Goal: Task Accomplishment & Management: Use online tool/utility

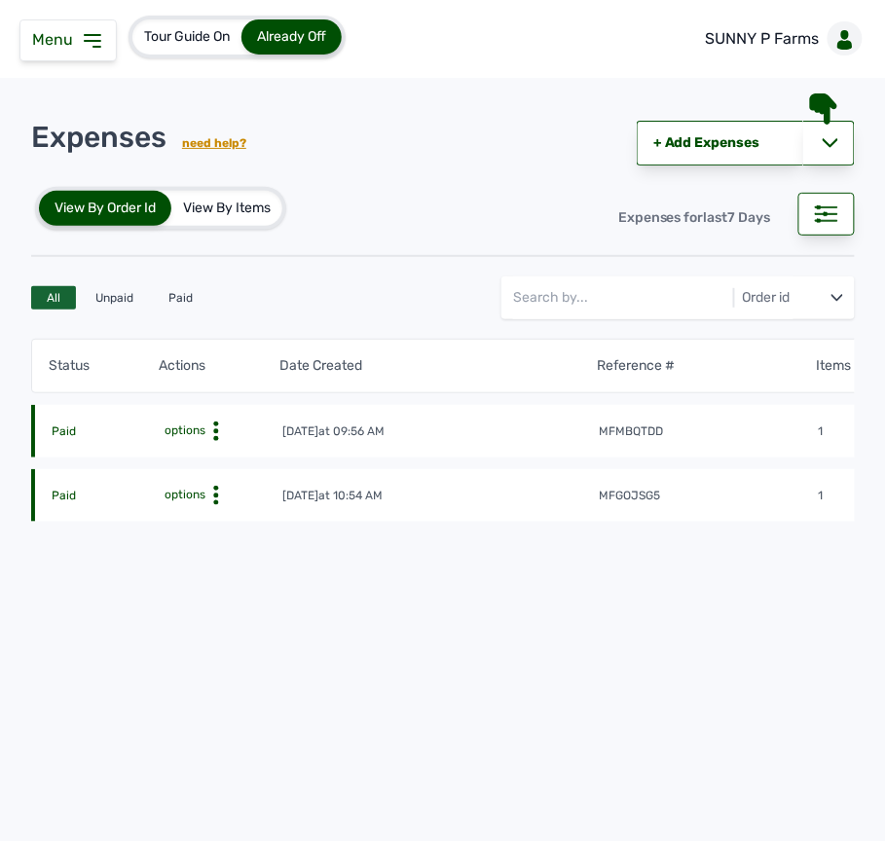
click at [75, 37] on span "Menu" at bounding box center [56, 39] width 49 height 19
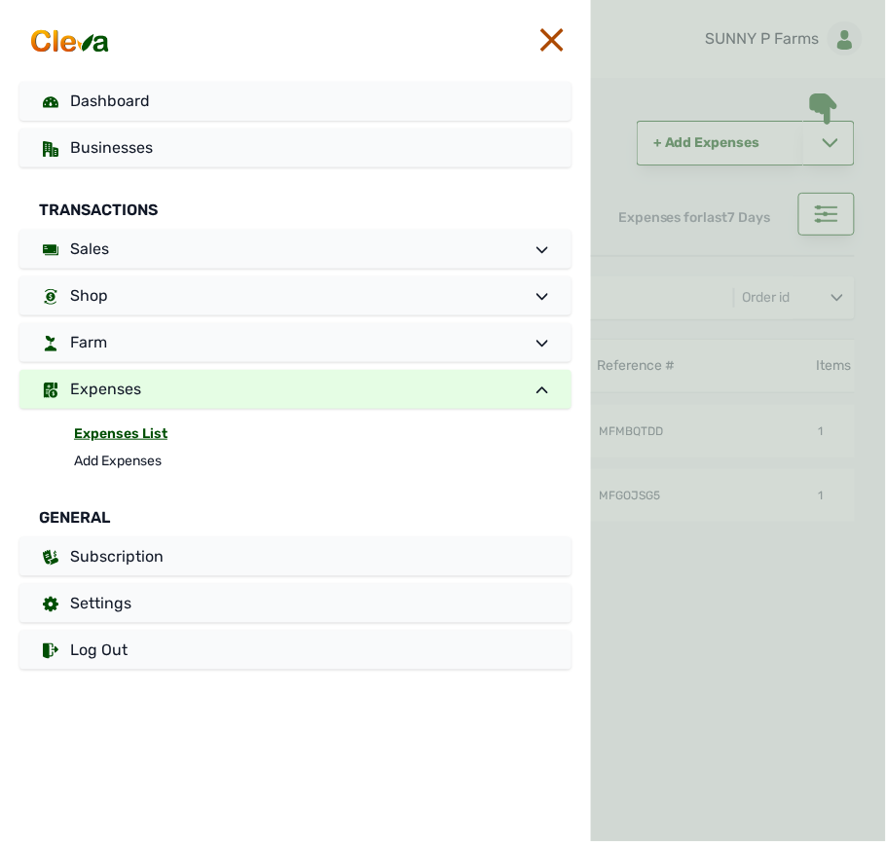
click at [75, 37] on img at bounding box center [70, 40] width 86 height 27
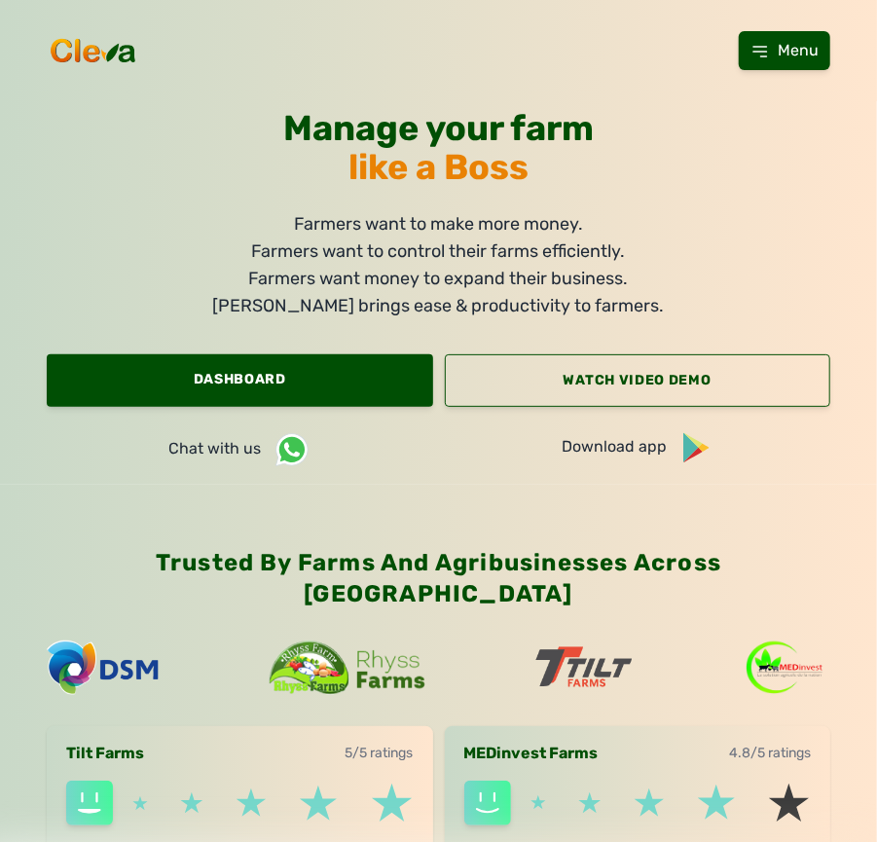
click at [802, 695] on div "Tilt Farms 5/5 ratings MEDinvest Farms 4.8/5 ratings" at bounding box center [439, 774] width 784 height 158
drag, startPoint x: 802, startPoint y: 668, endPoint x: 772, endPoint y: 623, distance: 54.0
click at [777, 632] on div "Trusted by farms and agribusinesses across [GEOGRAPHIC_DATA] Tilt Farms 5/5 rat…" at bounding box center [438, 700] width 877 height 430
click at [171, 393] on link "Dashboard" at bounding box center [240, 380] width 387 height 53
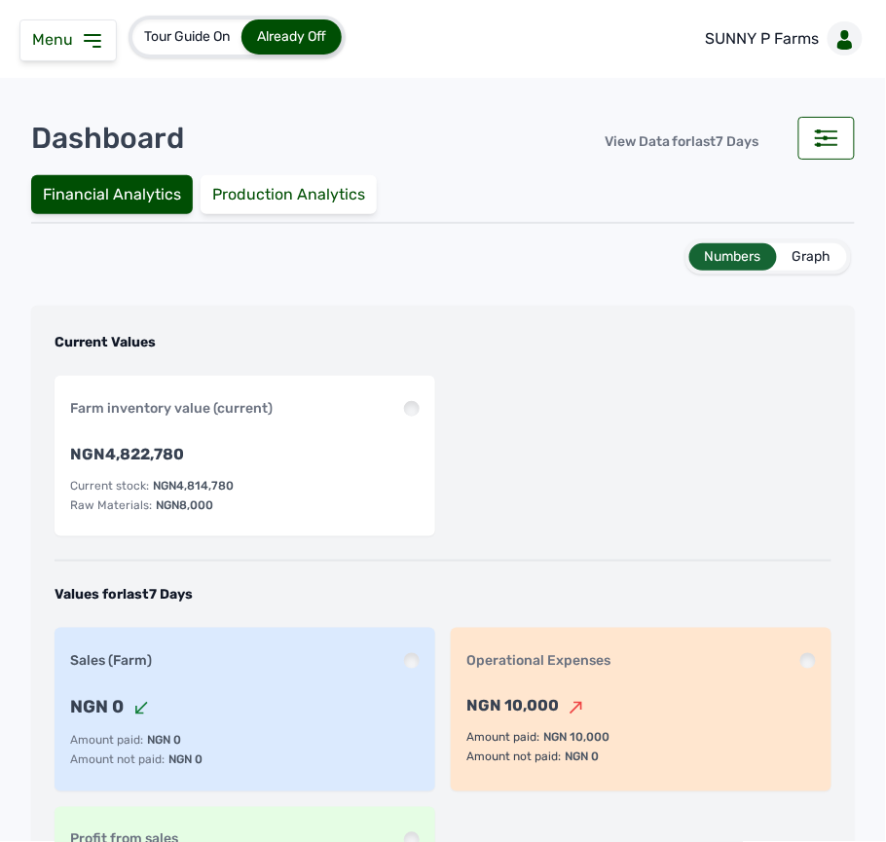
click at [97, 49] on icon at bounding box center [92, 40] width 23 height 23
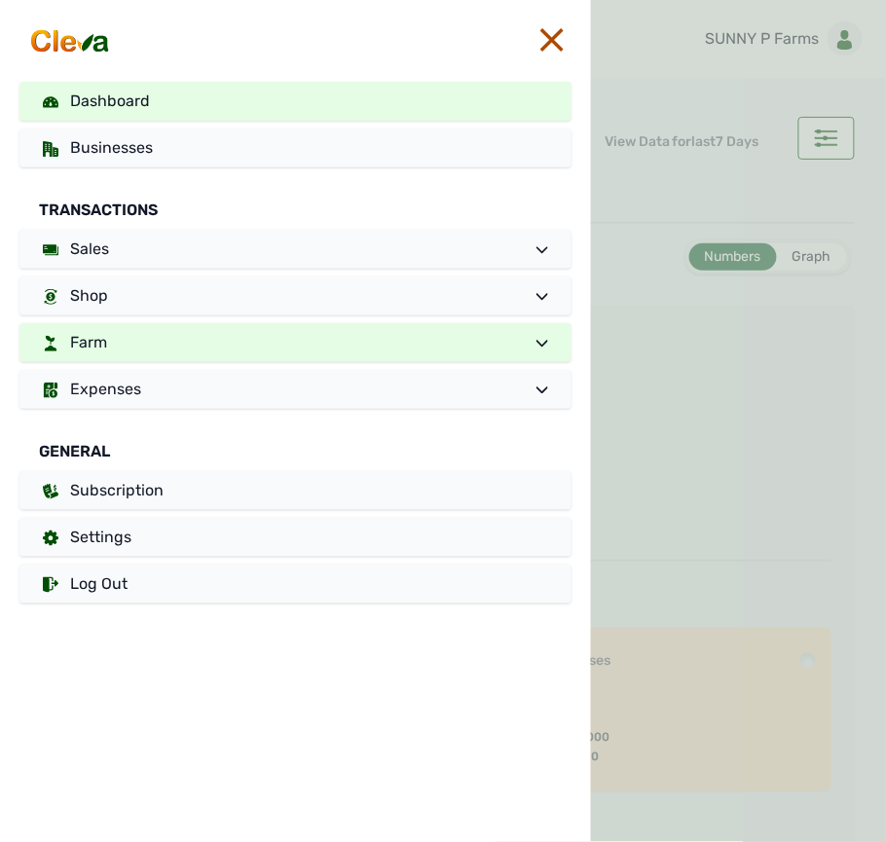
click at [169, 340] on link "Farm" at bounding box center [295, 342] width 552 height 39
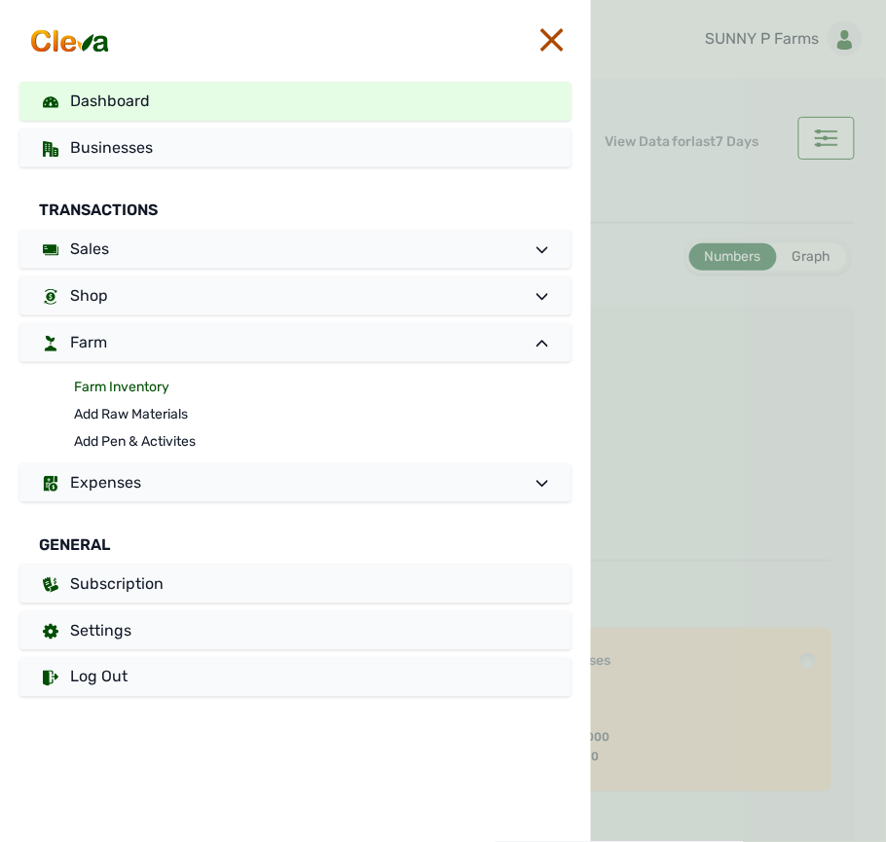
click at [168, 382] on link "Farm Inventory" at bounding box center [323, 387] width 498 height 27
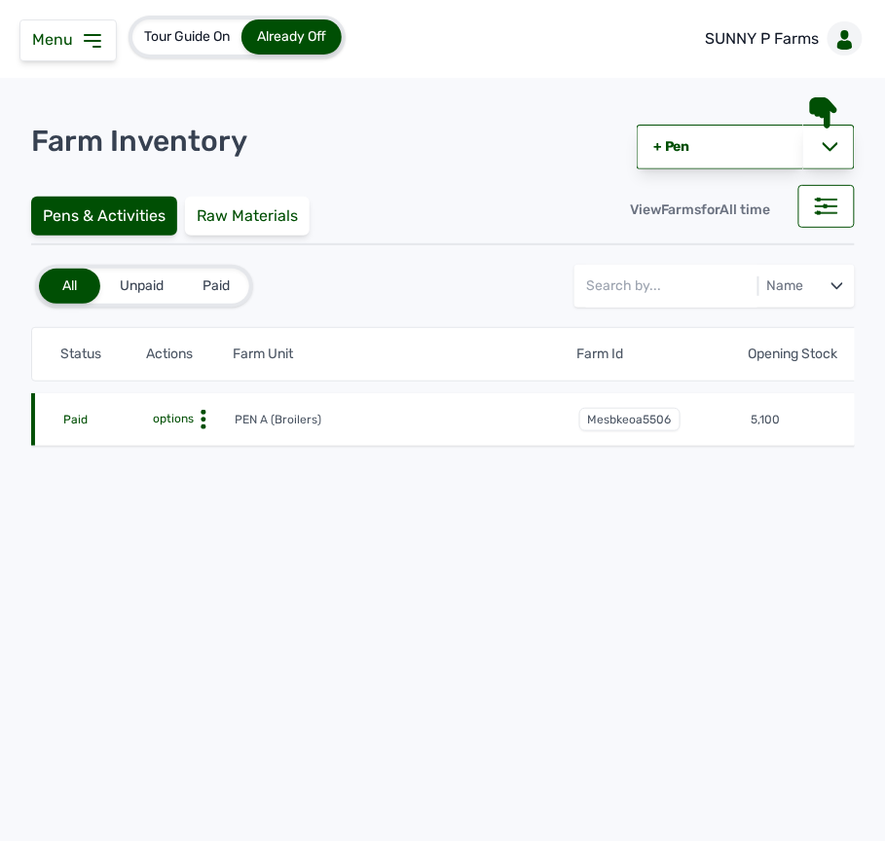
click at [208, 415] on icon at bounding box center [203, 419] width 19 height 19
click at [207, 442] on div "Farm Activities" at bounding box center [163, 449] width 138 height 23
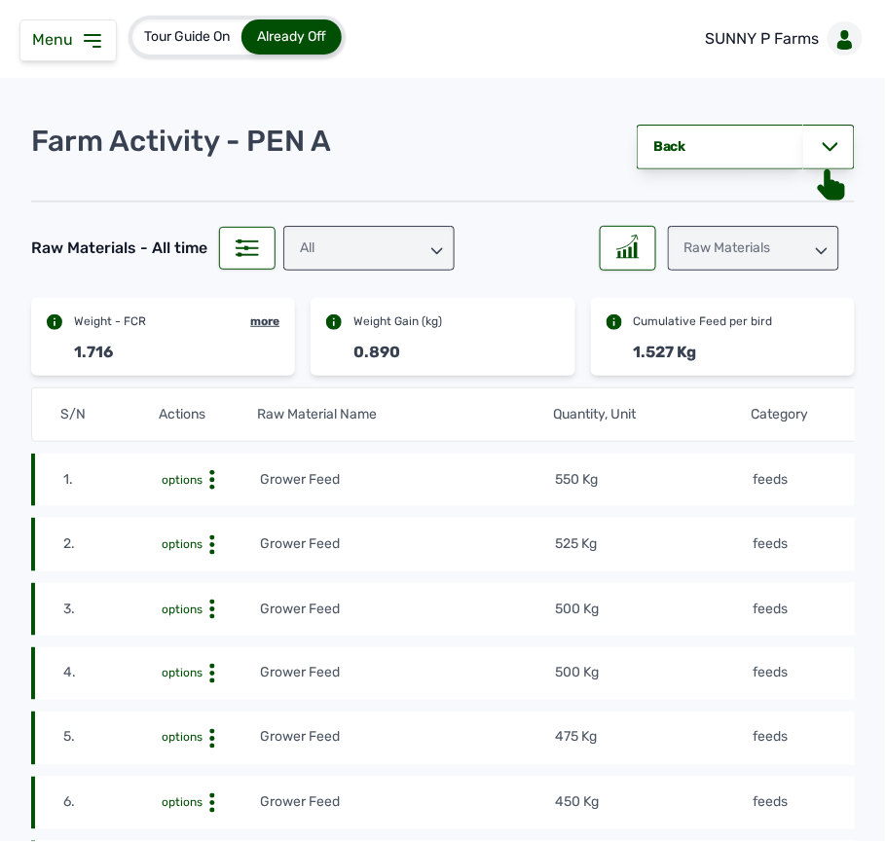
scroll to position [130, 0]
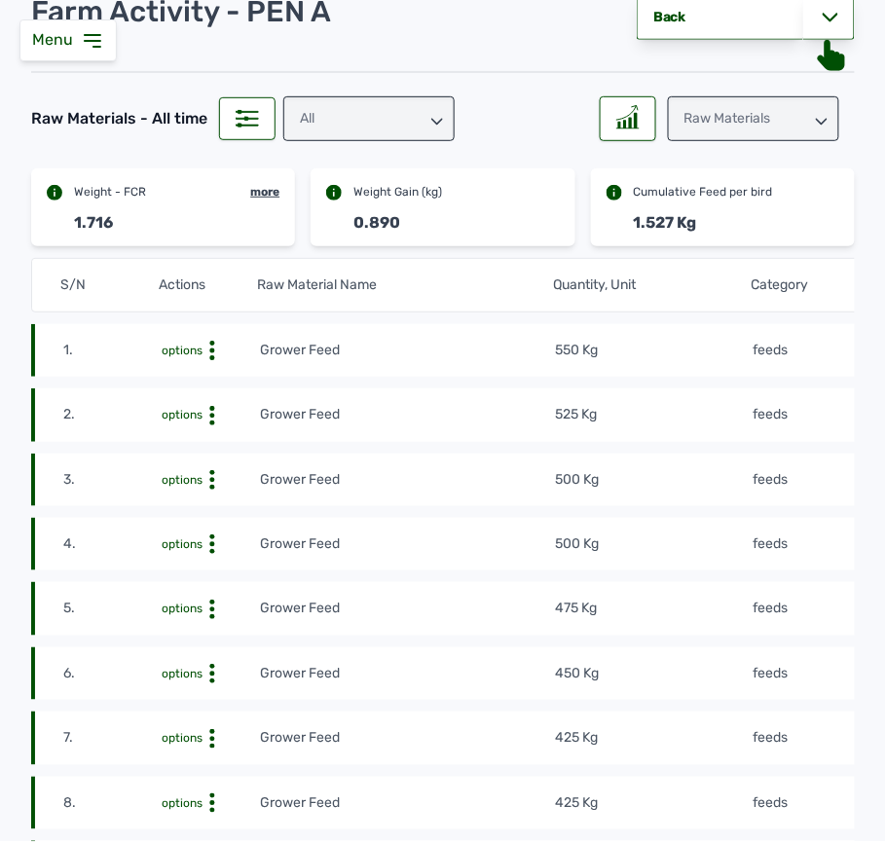
click at [714, 488] on td "500 Kg" at bounding box center [653, 479] width 197 height 21
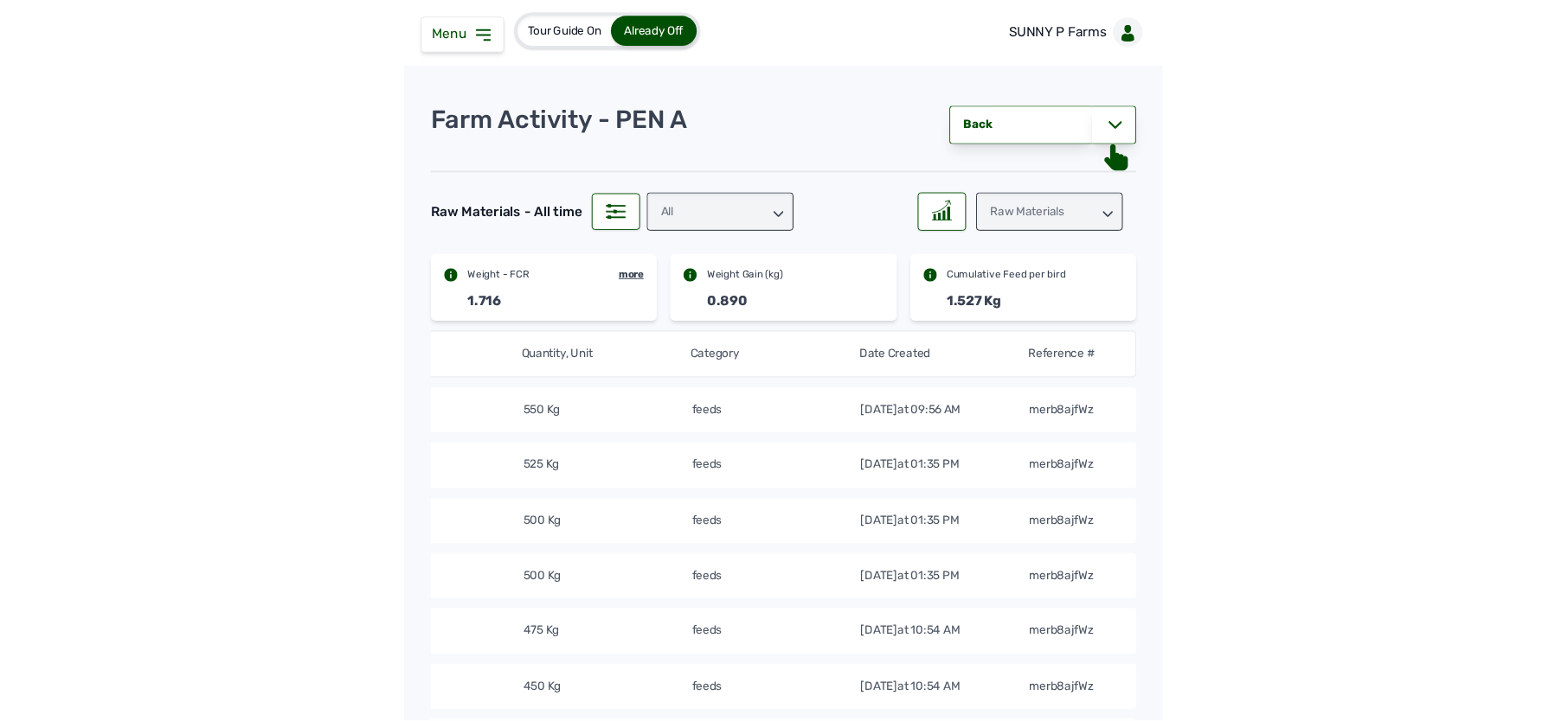
scroll to position [0, 0]
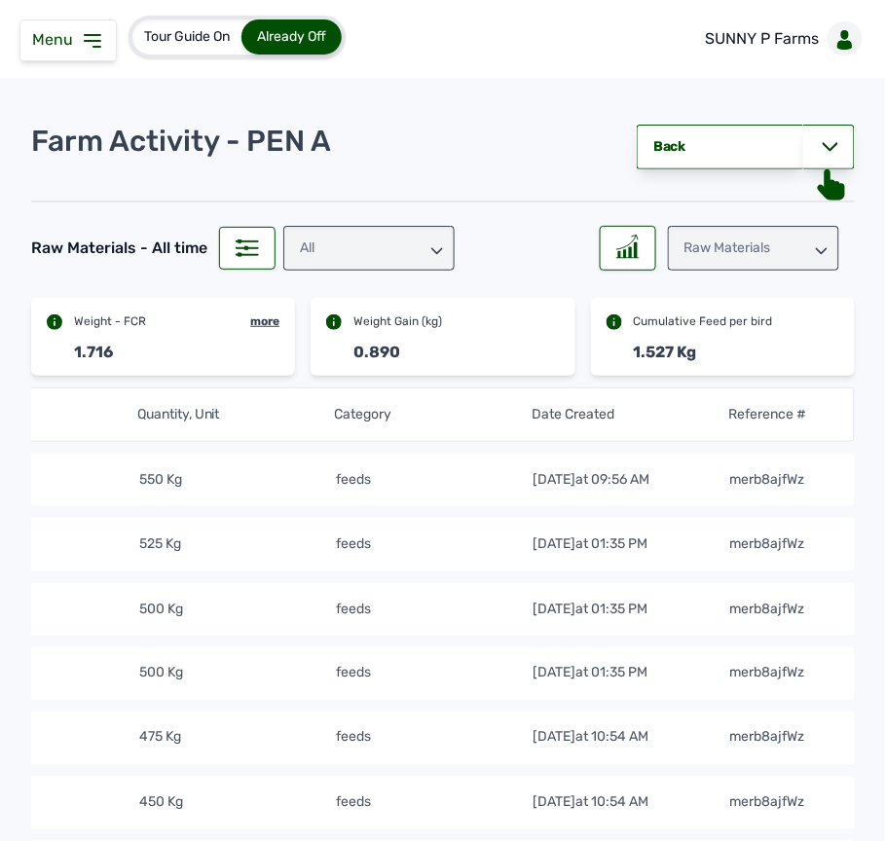
click at [388, 246] on div "All" at bounding box center [368, 248] width 171 height 45
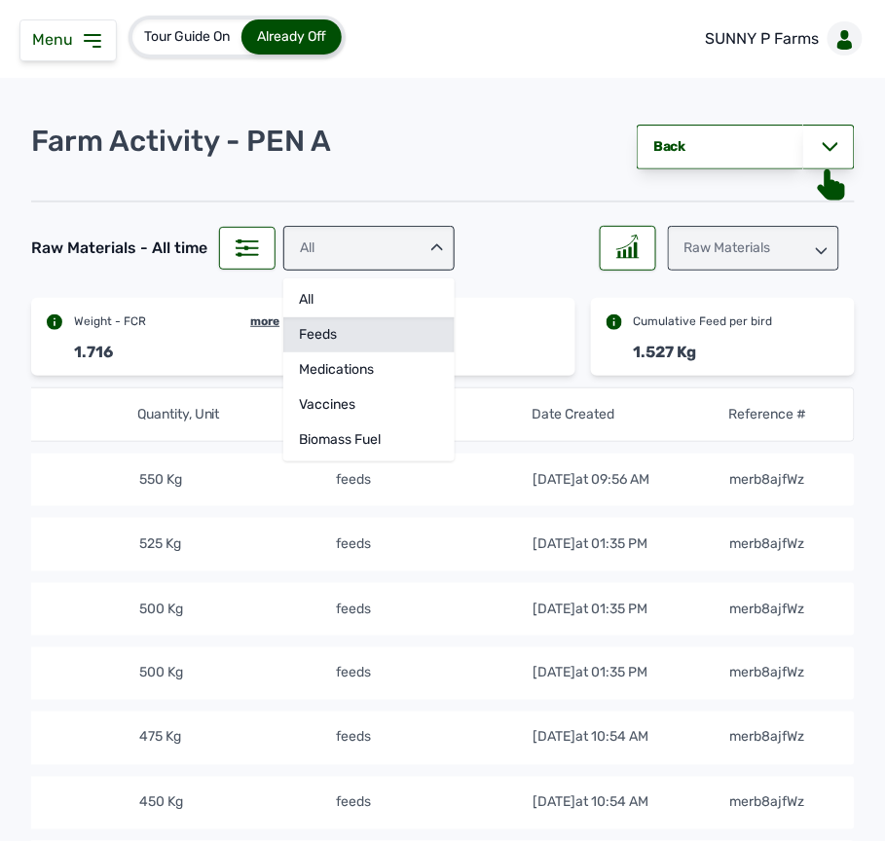
click at [286, 328] on div "feeds" at bounding box center [368, 334] width 171 height 35
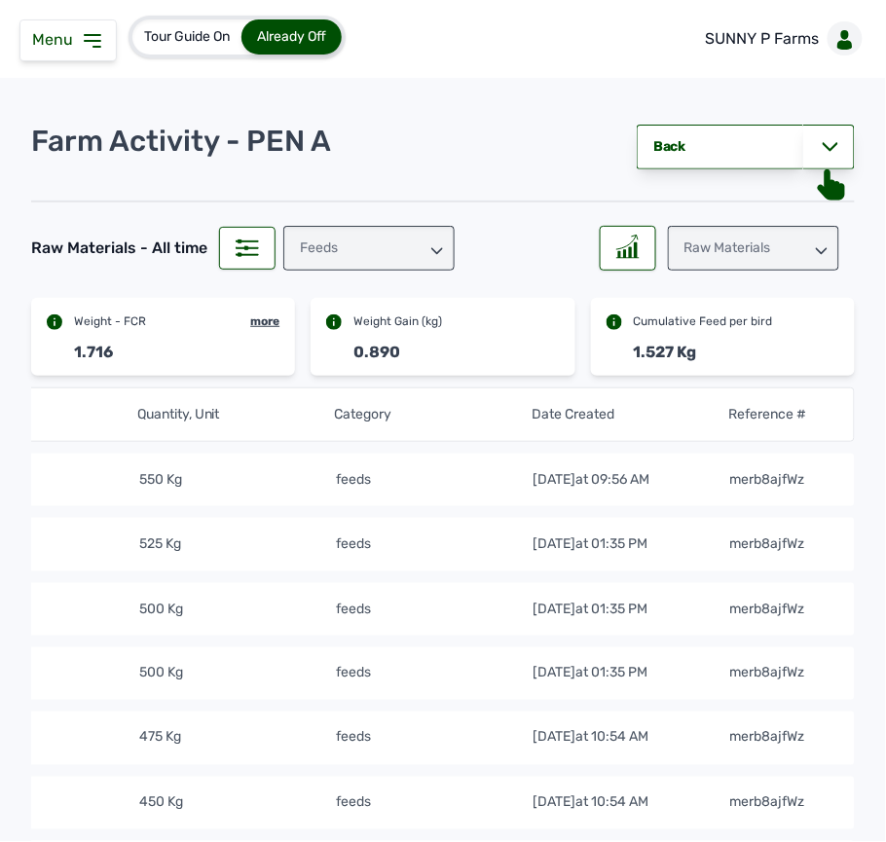
click at [693, 240] on div "Raw Materials" at bounding box center [753, 248] width 171 height 45
click at [699, 302] on div "Raw Materials" at bounding box center [753, 299] width 171 height 35
click at [632, 247] on div at bounding box center [628, 248] width 56 height 45
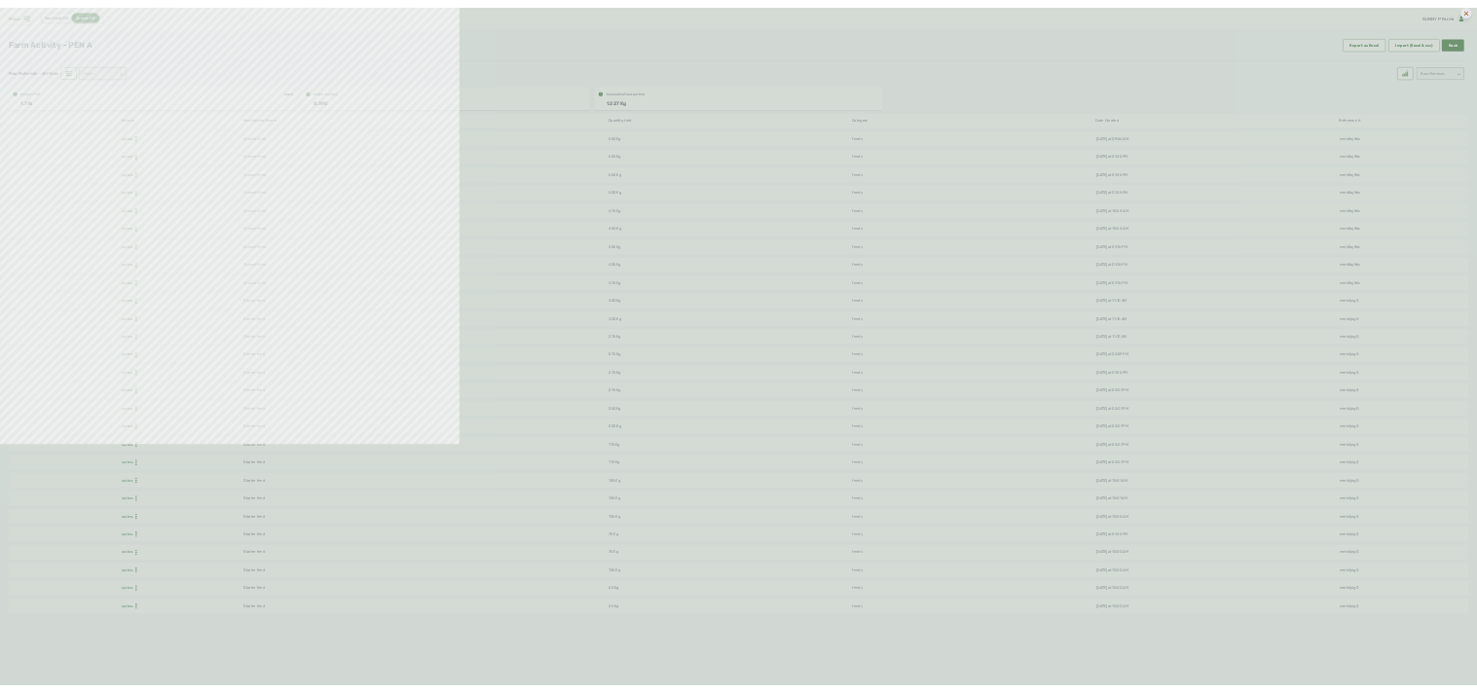
scroll to position [0, 60]
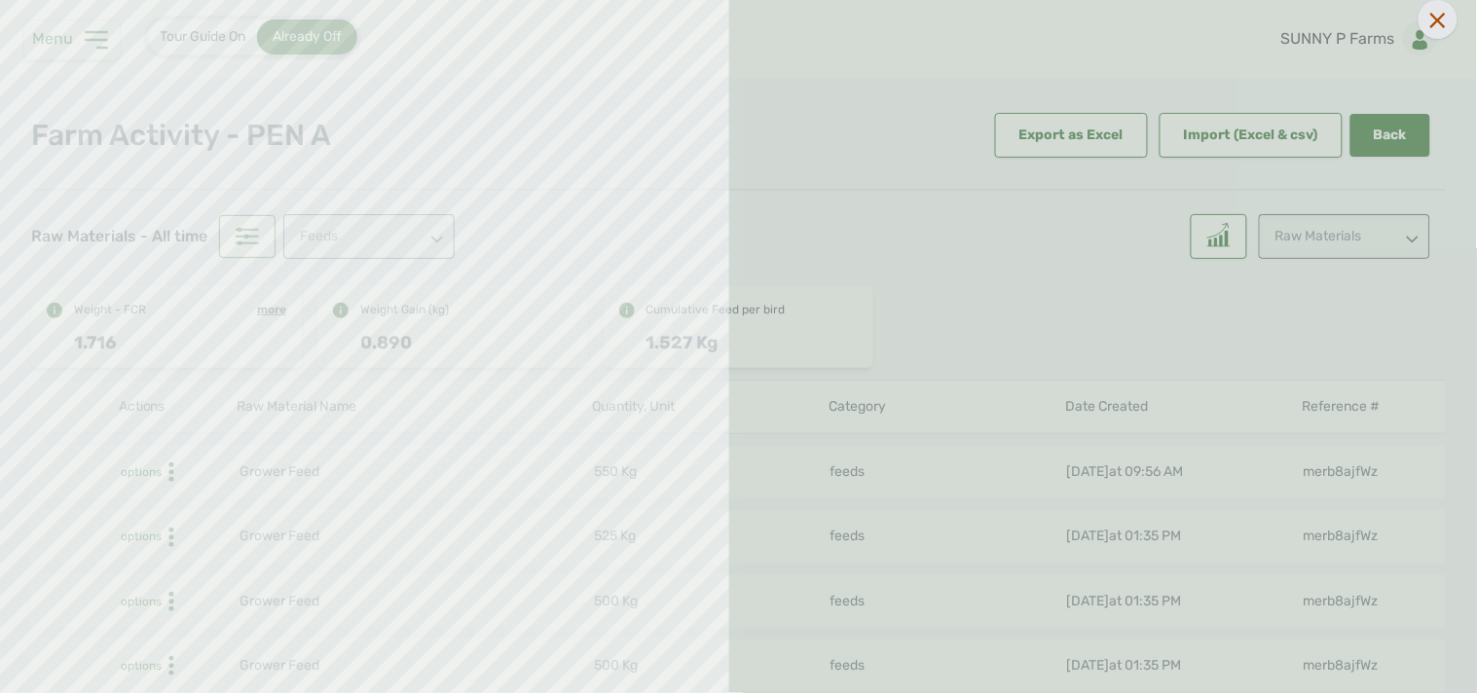
click at [885, 402] on div at bounding box center [738, 346] width 1477 height 693
click at [885, 297] on div at bounding box center [738, 346] width 1477 height 693
click at [839, 104] on div at bounding box center [738, 346] width 1477 height 693
